Goal: Information Seeking & Learning: Learn about a topic

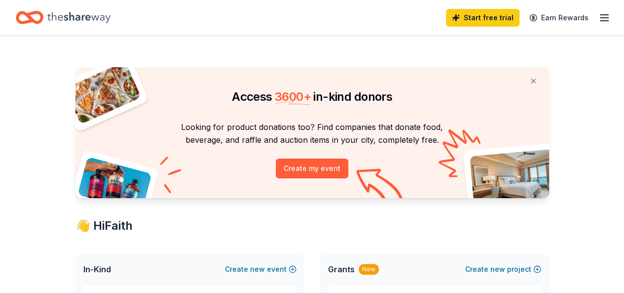
click at [94, 9] on icon "Home" at bounding box center [78, 17] width 63 height 20
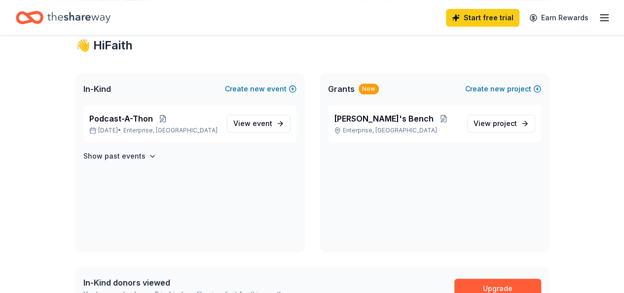
scroll to position [185, 0]
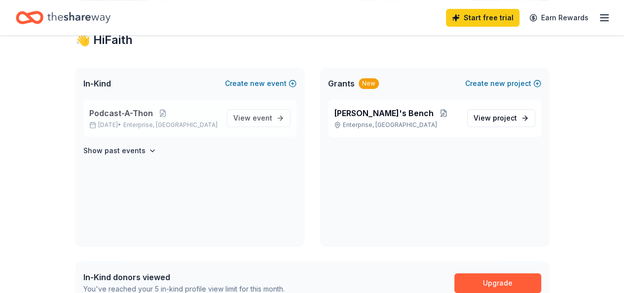
click at [111, 111] on span "Podcast-A-Thon" at bounding box center [121, 113] width 64 height 12
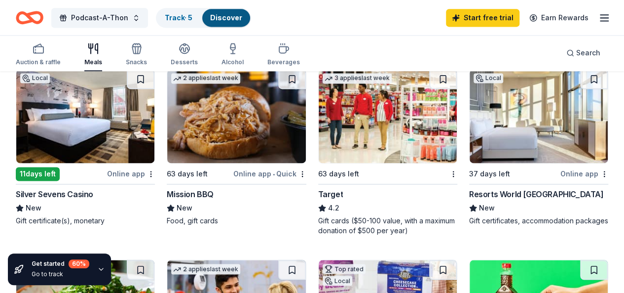
scroll to position [681, 0]
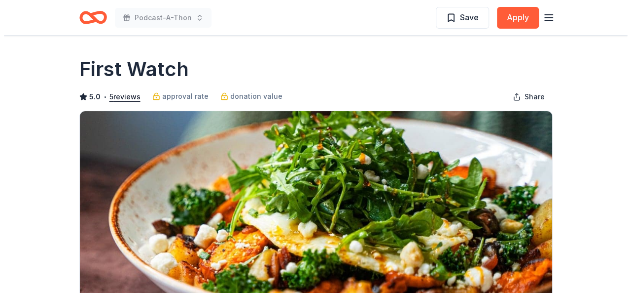
scroll to position [168, 0]
